Goal: Use online tool/utility: Utilize a website feature to perform a specific function

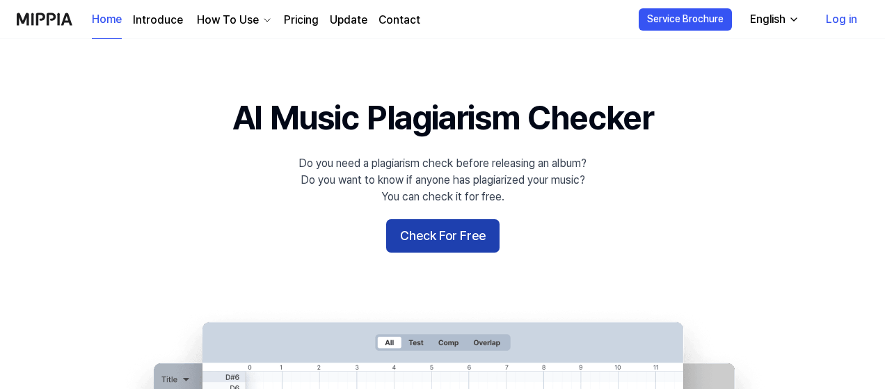
click at [423, 233] on button "Check For Free" at bounding box center [442, 235] width 113 height 33
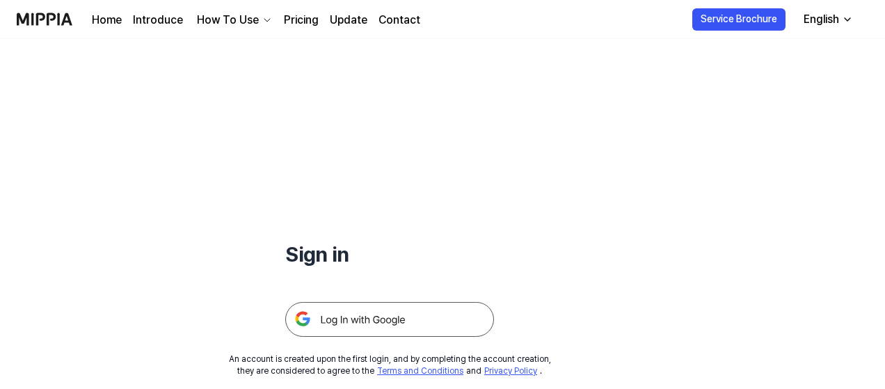
click at [412, 316] on img at bounding box center [389, 319] width 209 height 35
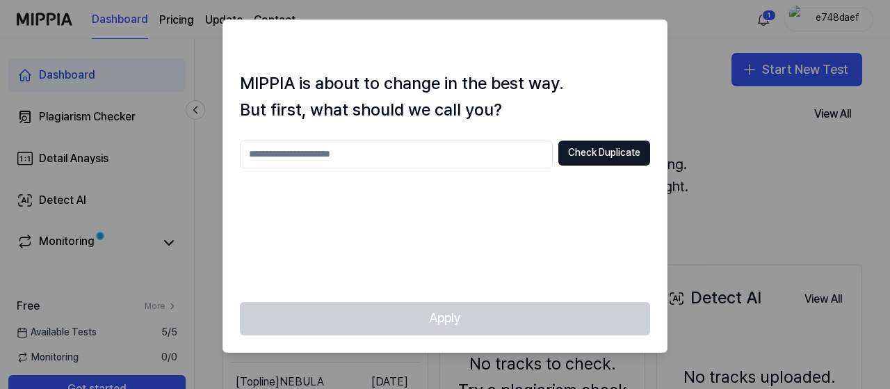
click at [345, 154] on input "text" at bounding box center [396, 154] width 313 height 28
type input "*"
type input "****"
click at [602, 152] on button "Check Duplicate" at bounding box center [605, 152] width 92 height 25
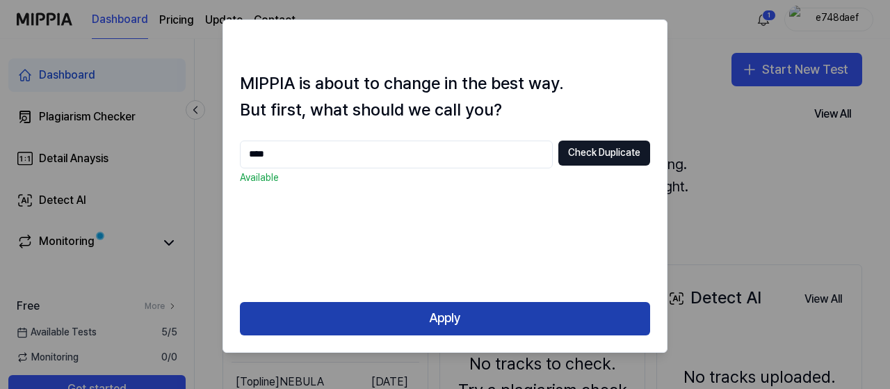
click at [584, 316] on button "Apply" at bounding box center [445, 318] width 410 height 33
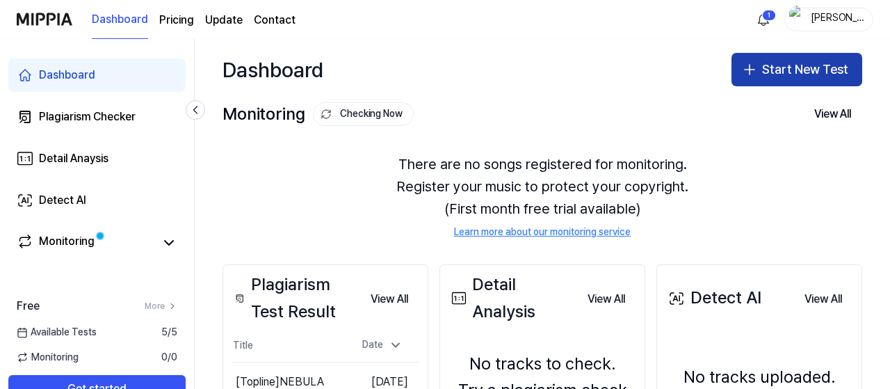
click at [774, 74] on button "Start New Test" at bounding box center [797, 69] width 131 height 33
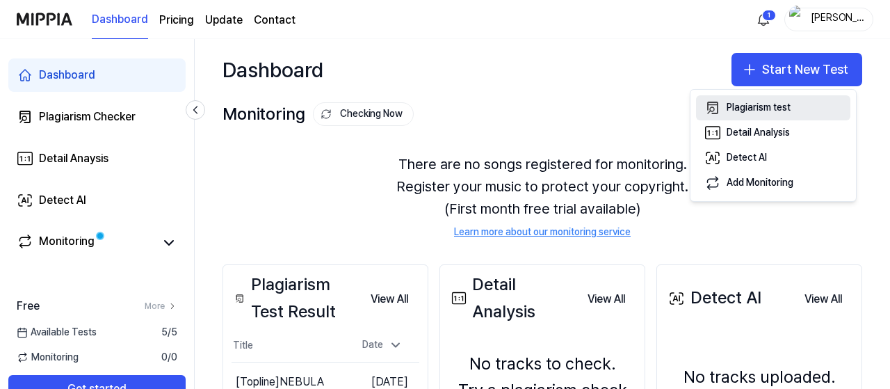
click at [750, 106] on div "Plagiarism test" at bounding box center [759, 108] width 64 height 14
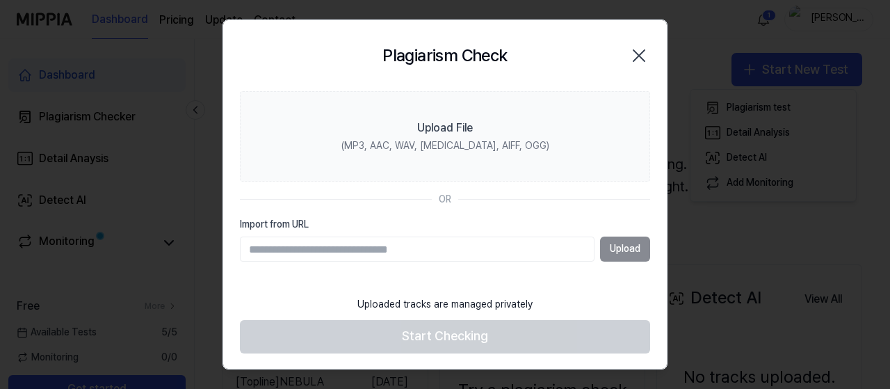
click at [630, 249] on div "Upload" at bounding box center [445, 248] width 410 height 25
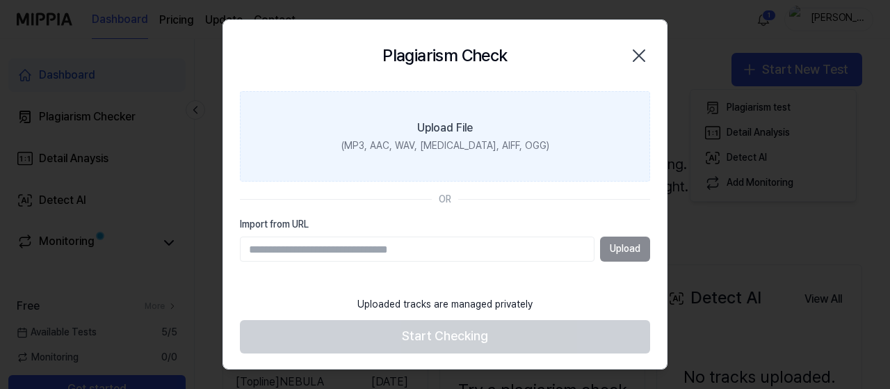
click at [462, 134] on div "Upload File" at bounding box center [445, 128] width 56 height 17
click at [0, 0] on input "Upload File (MP3, AAC, WAV, [MEDICAL_DATA], AIFF, OGG)" at bounding box center [0, 0] width 0 height 0
click at [476, 143] on div "(MP3, AAC, WAV, [MEDICAL_DATA], AIFF, OGG)" at bounding box center [446, 146] width 208 height 14
click at [0, 0] on input "Upload File (MP3, AAC, WAV, [MEDICAL_DATA], AIFF, OGG)" at bounding box center [0, 0] width 0 height 0
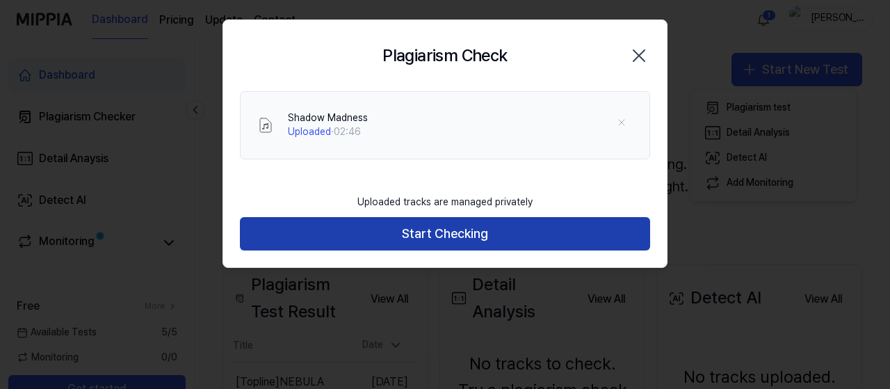
click at [506, 241] on button "Start Checking" at bounding box center [445, 233] width 410 height 33
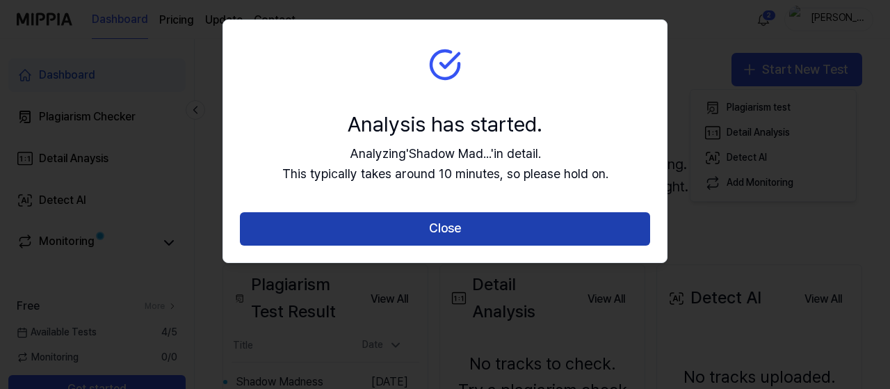
click at [381, 227] on button "Close" at bounding box center [445, 228] width 410 height 33
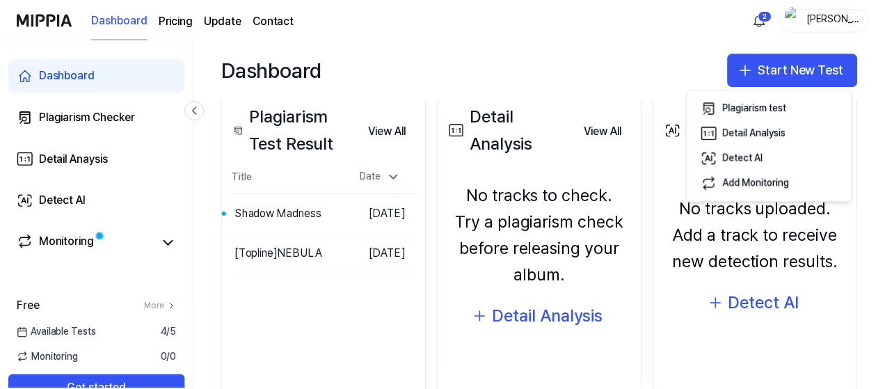
scroll to position [207, 0]
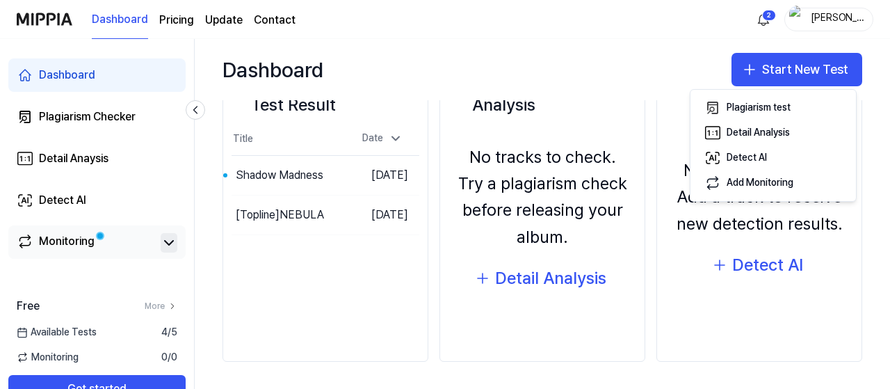
click at [167, 241] on icon at bounding box center [169, 242] width 17 height 17
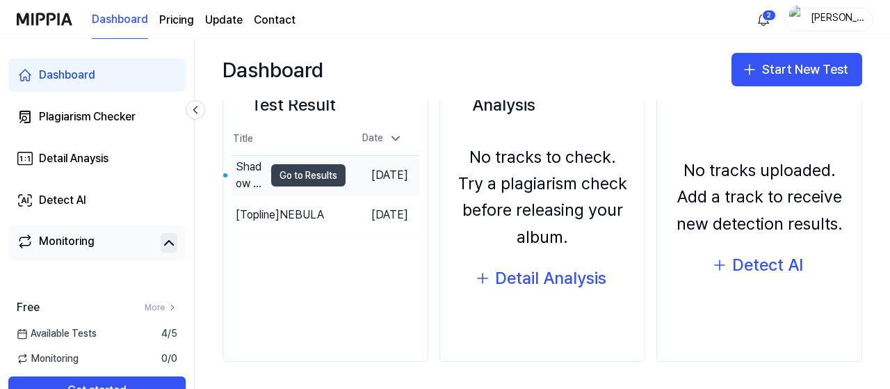
click at [308, 173] on button "Go to Results" at bounding box center [308, 175] width 74 height 22
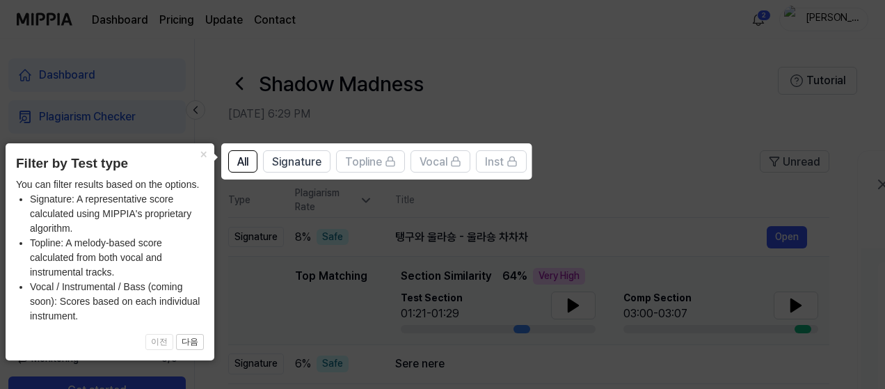
click at [618, 52] on icon at bounding box center [445, 194] width 890 height 389
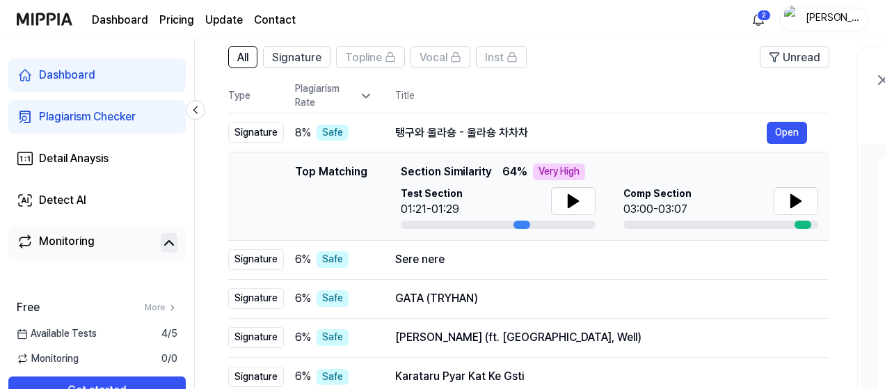
scroll to position [103, 0]
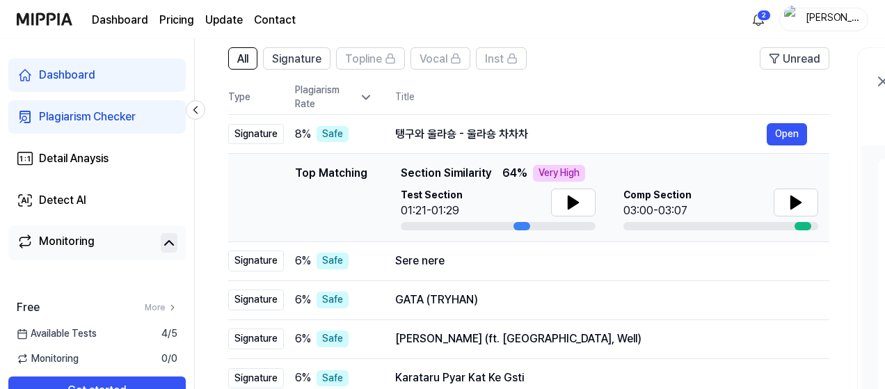
click at [97, 120] on div "Plagiarism Checker" at bounding box center [87, 117] width 97 height 17
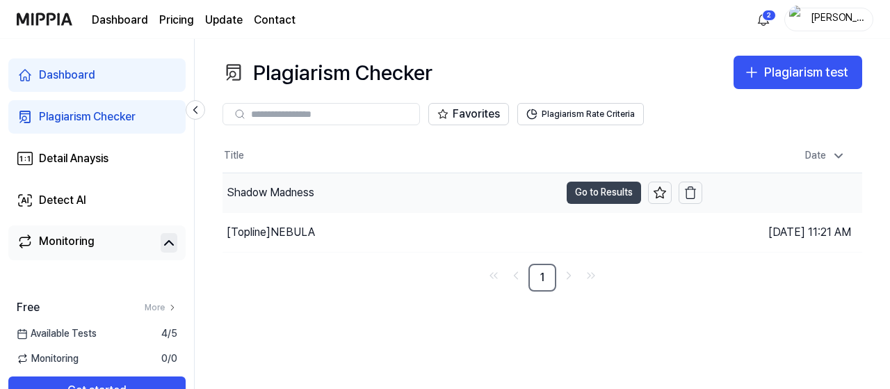
click at [587, 188] on button "Go to Results" at bounding box center [604, 193] width 74 height 22
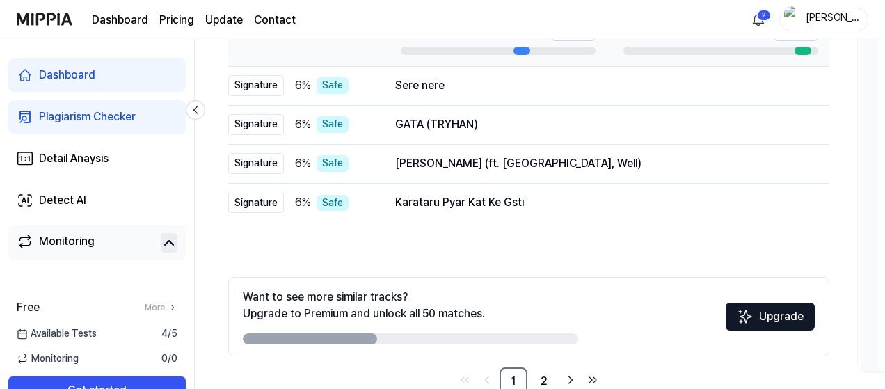
scroll to position [139, 0]
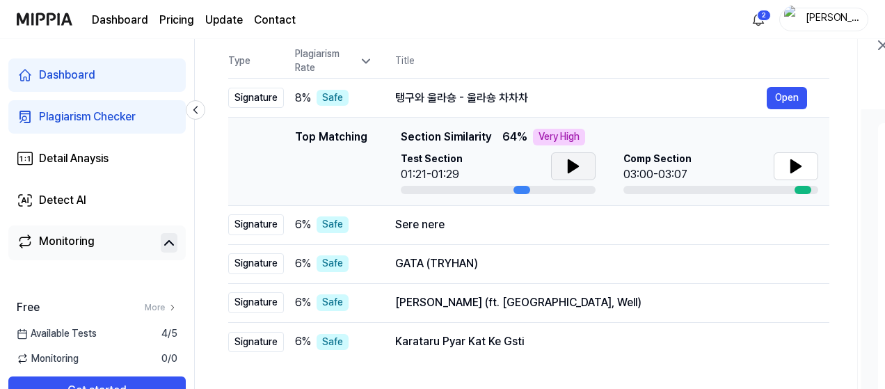
click at [572, 168] on icon at bounding box center [573, 166] width 10 height 13
click at [572, 168] on icon at bounding box center [573, 166] width 17 height 17
click at [787, 164] on icon at bounding box center [795, 166] width 17 height 17
click at [572, 167] on icon at bounding box center [573, 166] width 10 height 13
click at [569, 161] on icon at bounding box center [570, 166] width 3 height 11
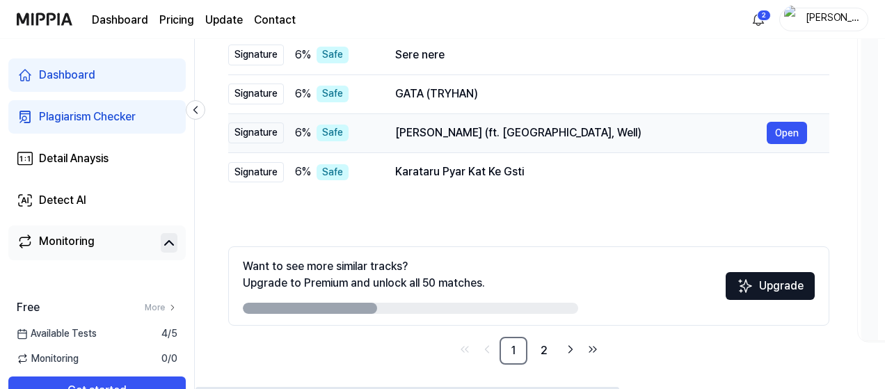
scroll to position [312, 0]
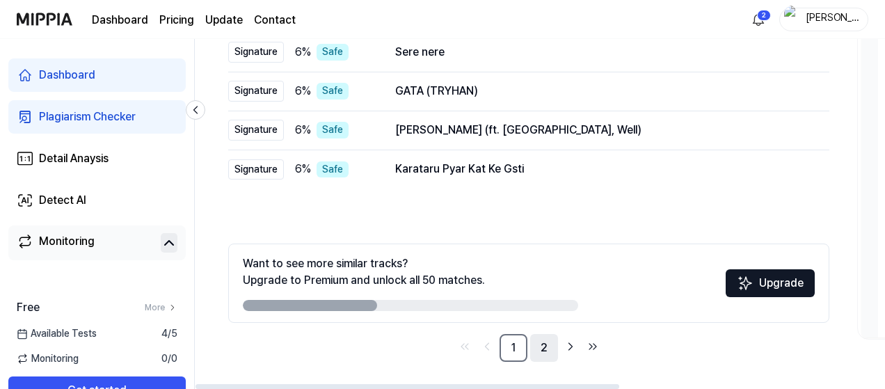
click at [549, 353] on link "2" at bounding box center [544, 348] width 28 height 28
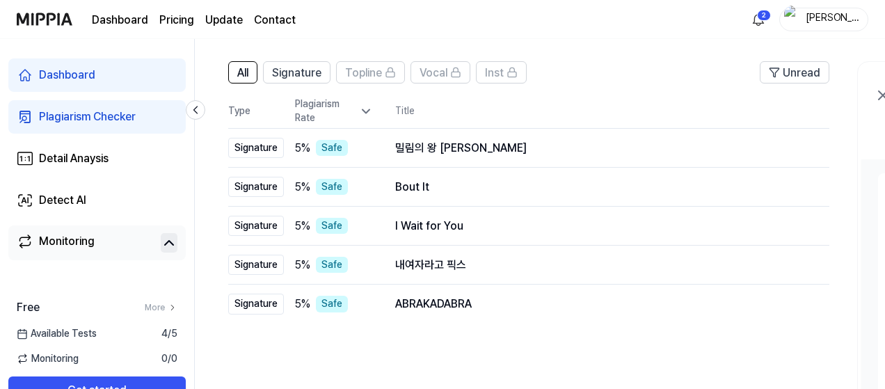
scroll to position [15, 0]
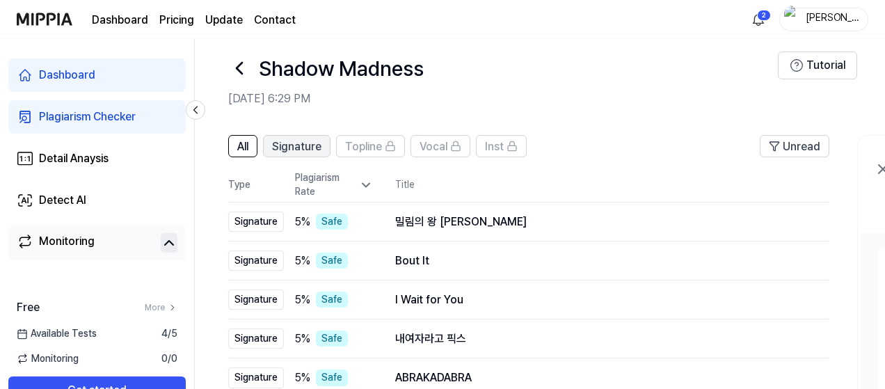
click at [313, 144] on span "Signature" at bounding box center [296, 146] width 49 height 17
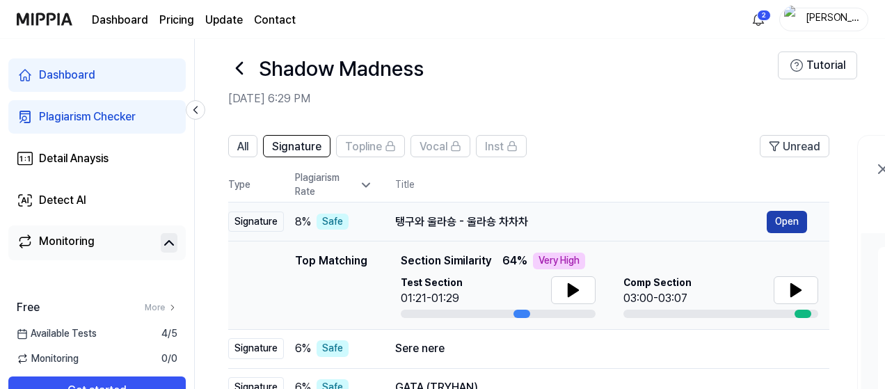
click at [788, 223] on button "Open" at bounding box center [786, 222] width 40 height 22
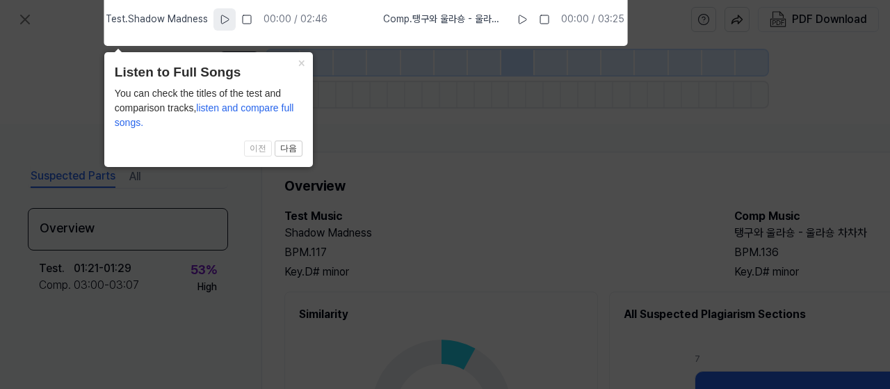
click at [228, 18] on icon at bounding box center [224, 19] width 11 height 11
click at [230, 20] on icon at bounding box center [225, 19] width 11 height 11
click at [378, 146] on icon at bounding box center [445, 191] width 890 height 396
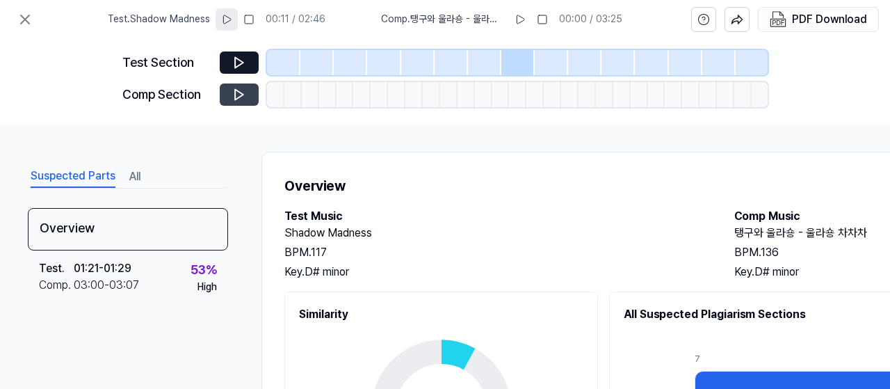
click at [236, 95] on icon at bounding box center [239, 95] width 14 height 14
click at [239, 63] on icon at bounding box center [239, 63] width 14 height 14
click at [238, 59] on icon at bounding box center [239, 63] width 8 height 10
click at [519, 60] on div at bounding box center [517, 62] width 33 height 25
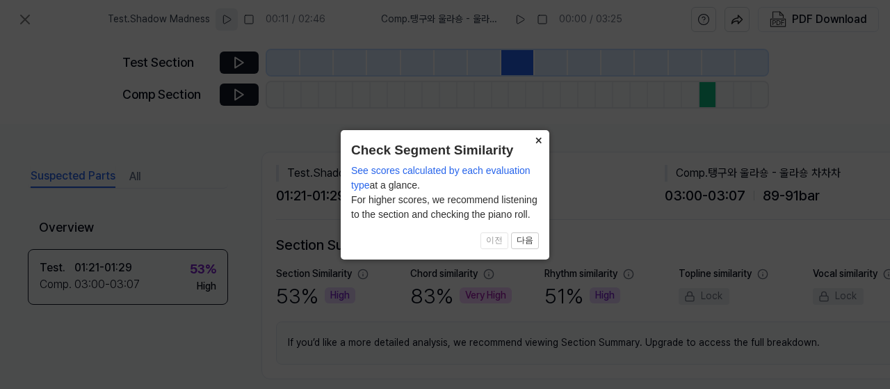
click at [537, 137] on button "×" at bounding box center [538, 139] width 22 height 19
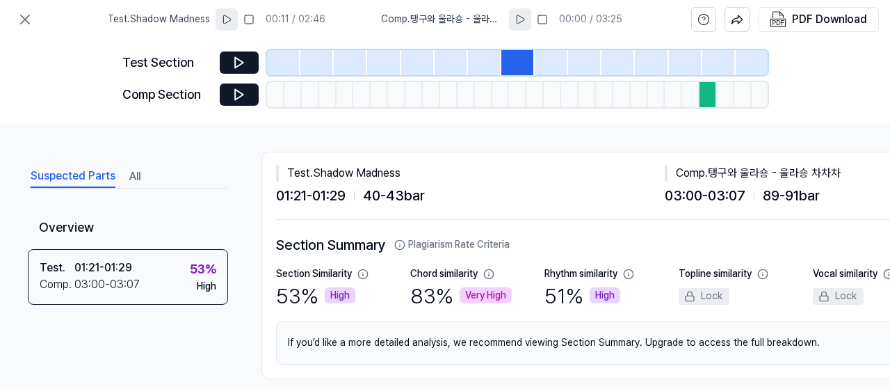
click at [520, 19] on icon at bounding box center [520, 19] width 11 height 11
click at [544, 20] on rect at bounding box center [542, 19] width 8 height 8
click at [711, 93] on div at bounding box center [708, 94] width 17 height 25
click at [520, 61] on div at bounding box center [517, 62] width 33 height 25
click at [248, 62] on button at bounding box center [239, 62] width 39 height 22
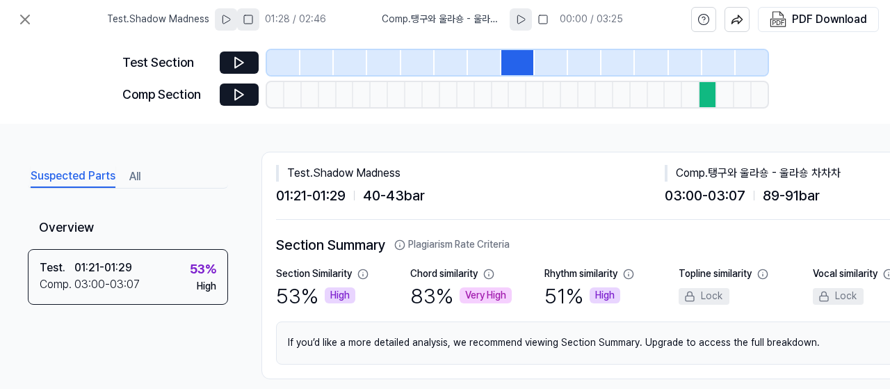
click at [257, 19] on button at bounding box center [248, 19] width 22 height 22
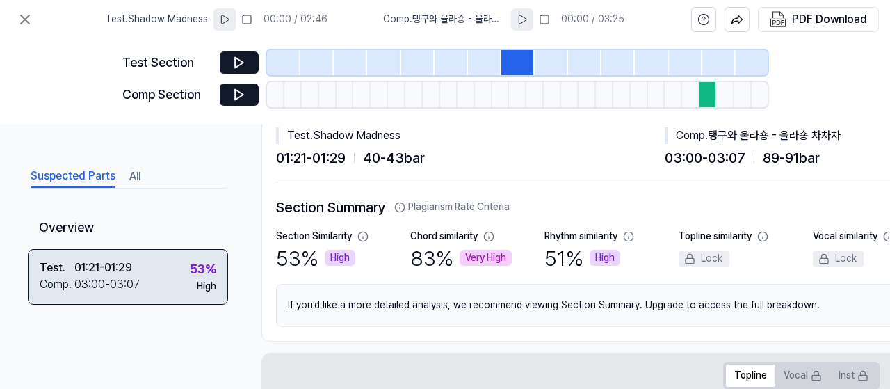
scroll to position [70, 0]
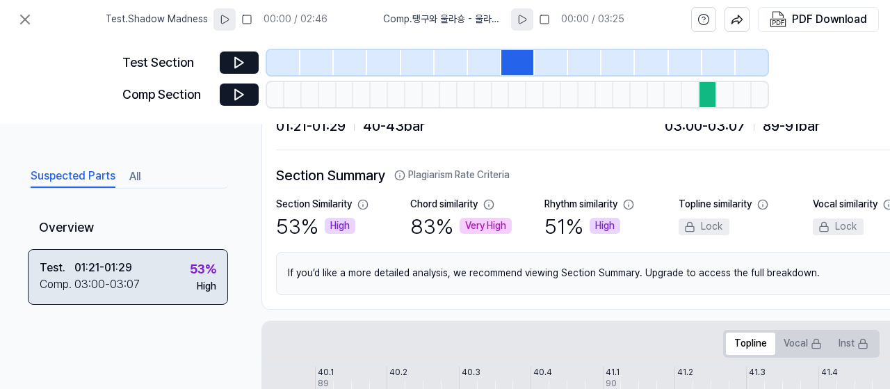
click at [168, 273] on div "Test . 01:21 - 01:29 Comp . 03:00 - 03:07 53 % High" at bounding box center [128, 277] width 200 height 56
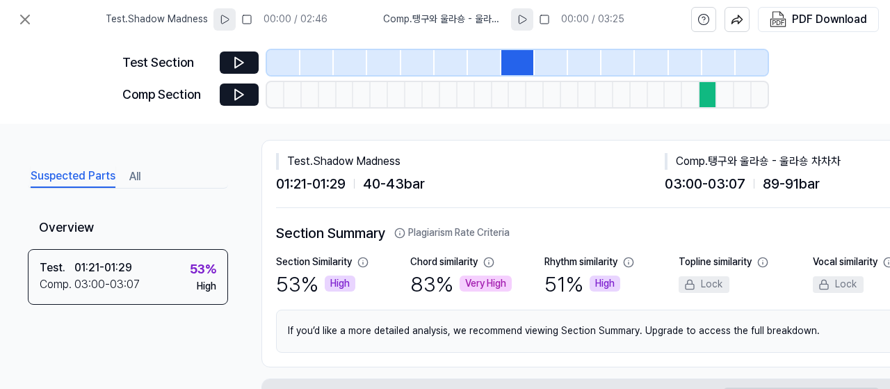
scroll to position [0, 0]
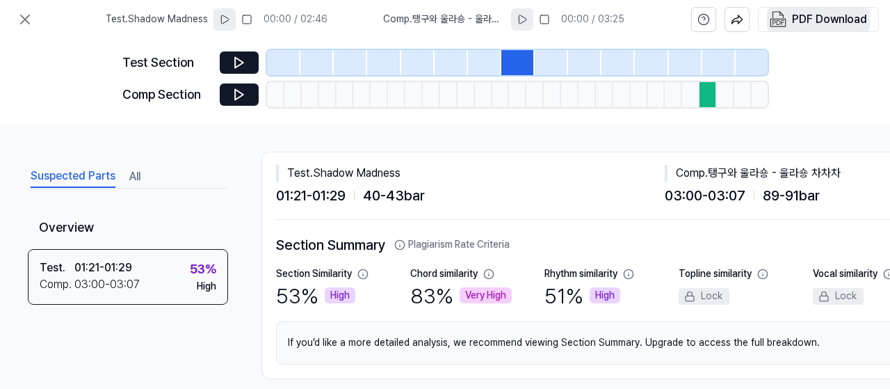
click at [822, 20] on div "PDF Download" at bounding box center [829, 19] width 75 height 18
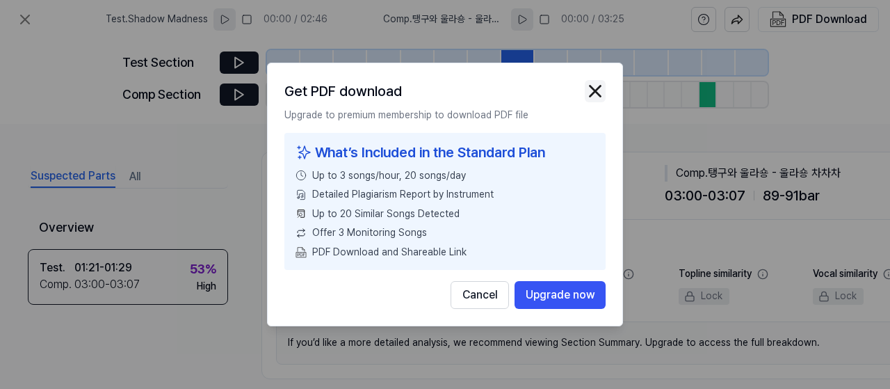
click at [597, 88] on img "button" at bounding box center [595, 91] width 21 height 21
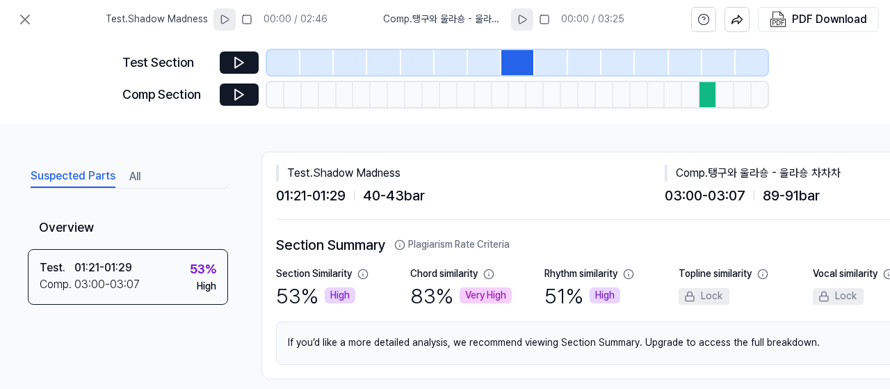
click at [131, 179] on button "All" at bounding box center [134, 177] width 11 height 22
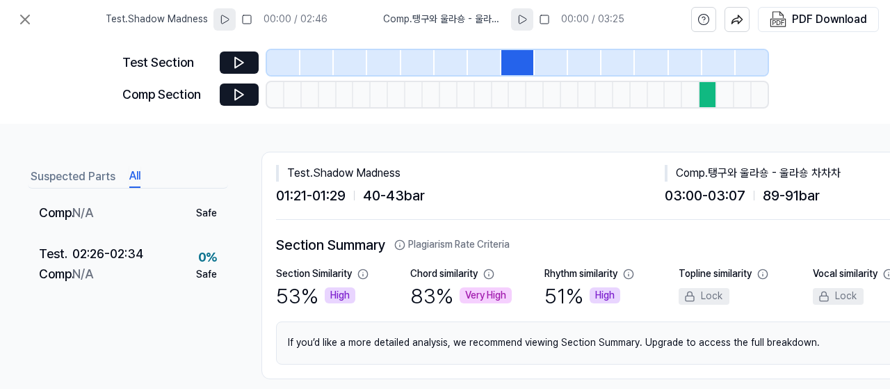
scroll to position [876, 0]
click at [67, 179] on button "Suspected Parts" at bounding box center [73, 177] width 85 height 22
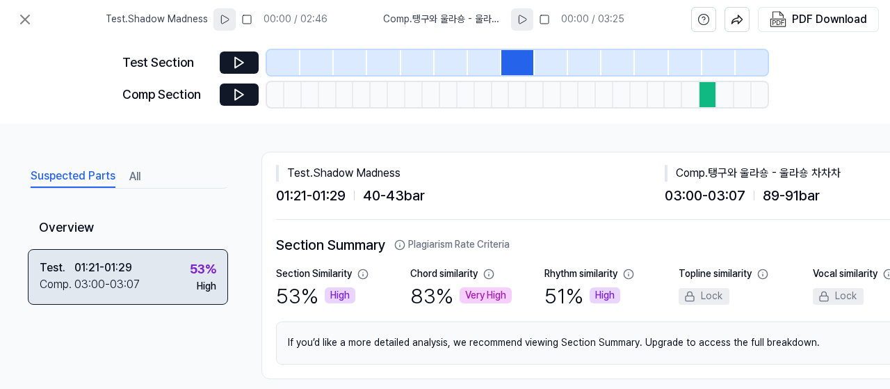
click at [155, 265] on div "Test . 01:21 - 01:29 Comp . 03:00 - 03:07 53 % High" at bounding box center [128, 277] width 200 height 56
